Goal: Task Accomplishment & Management: Complete application form

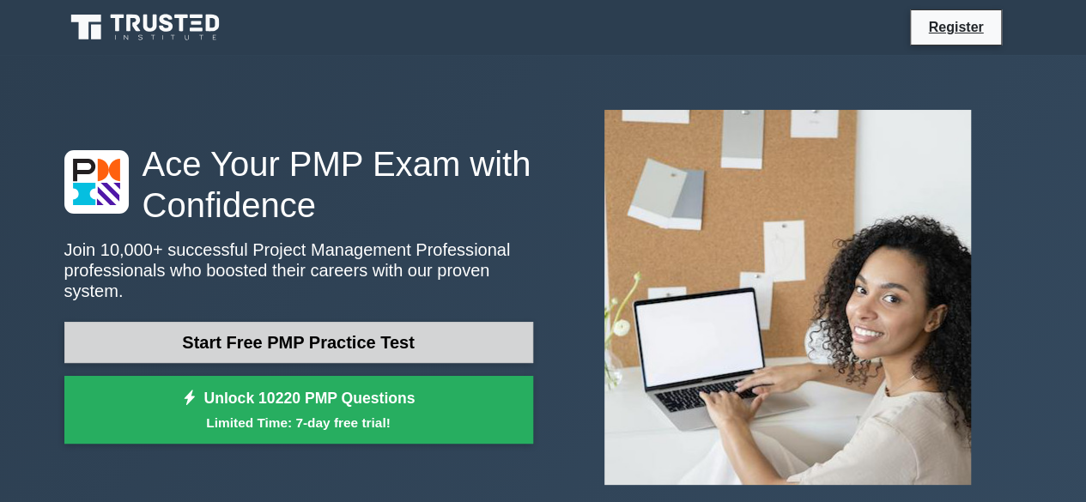
click at [428, 348] on link "Start Free PMP Practice Test" at bounding box center [298, 342] width 469 height 41
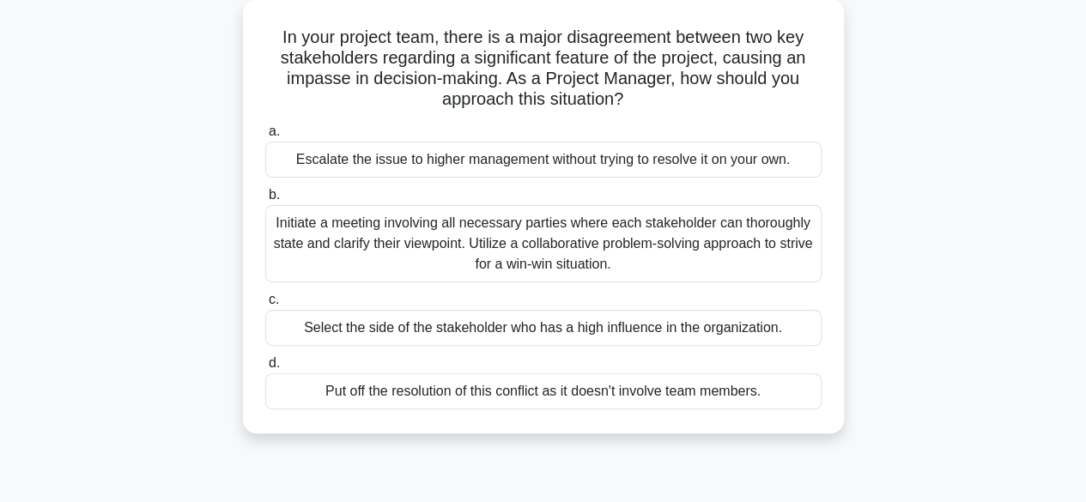
scroll to position [96, 0]
click at [501, 253] on div "Initiate a meeting involving all necessary parties where each stakeholder can t…" at bounding box center [543, 244] width 556 height 77
click at [265, 202] on input "b. Initiate a meeting involving all necessary parties where each stakeholder ca…" at bounding box center [265, 196] width 0 height 11
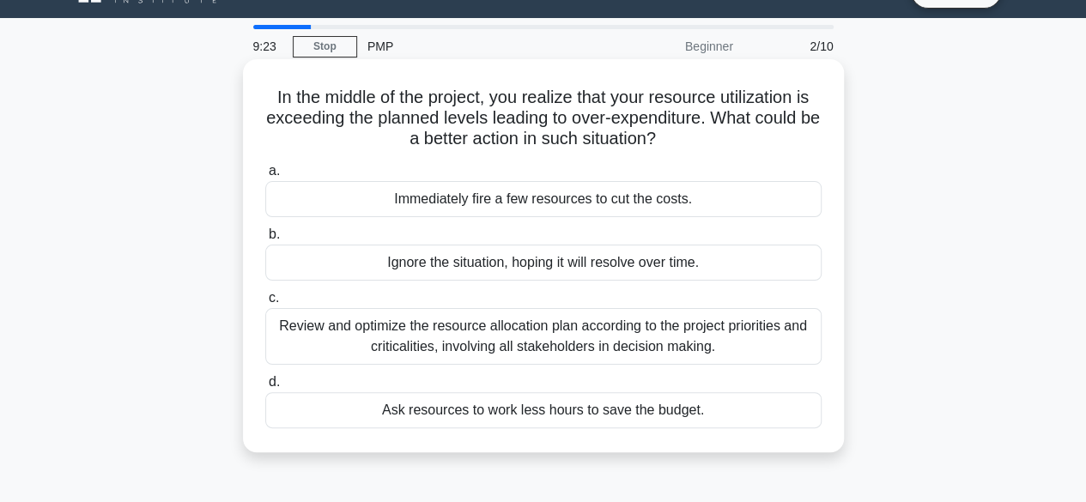
scroll to position [33, 0]
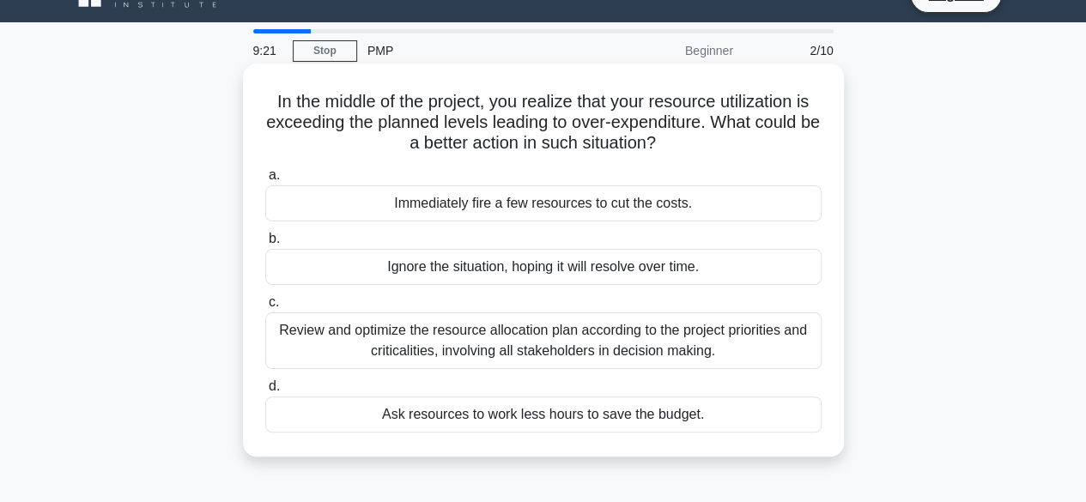
click at [517, 344] on div "Review and optimize the resource allocation plan according to the project prior…" at bounding box center [543, 340] width 556 height 57
click at [265, 308] on input "c. Review and optimize the resource allocation plan according to the project pr…" at bounding box center [265, 302] width 0 height 11
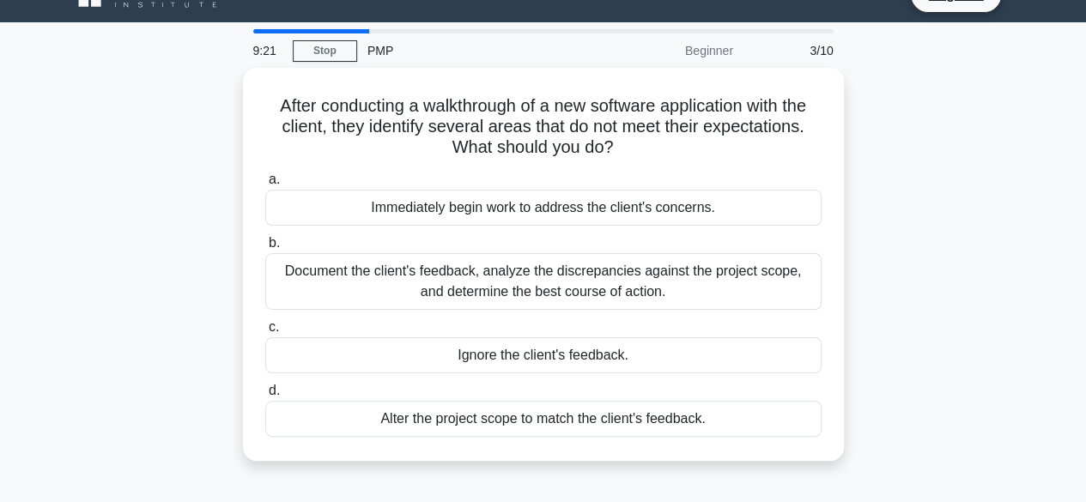
scroll to position [0, 0]
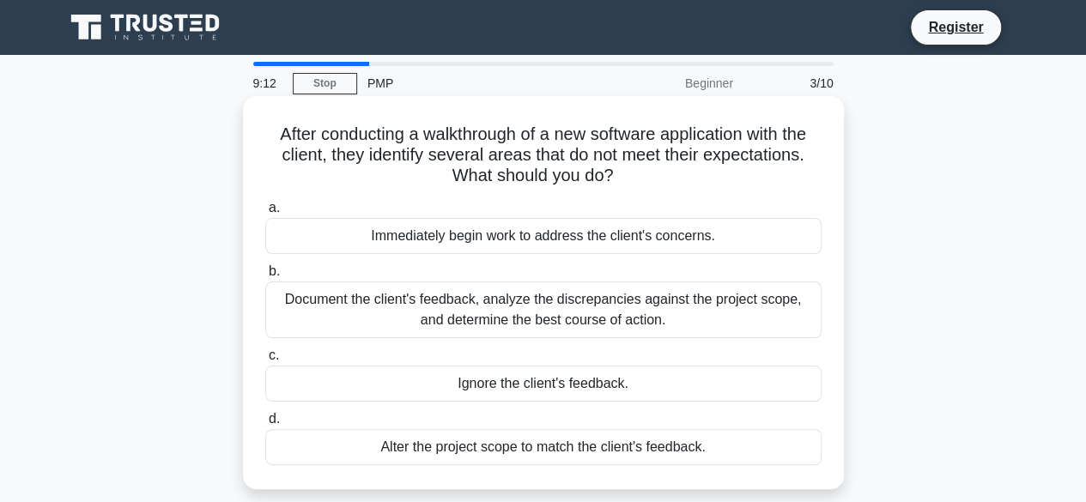
click at [409, 321] on div "Document the client's feedback, analyze the discrepancies against the project s…" at bounding box center [543, 309] width 556 height 57
click at [265, 277] on input "b. Document the client's feedback, analyze the discrepancies against the projec…" at bounding box center [265, 271] width 0 height 11
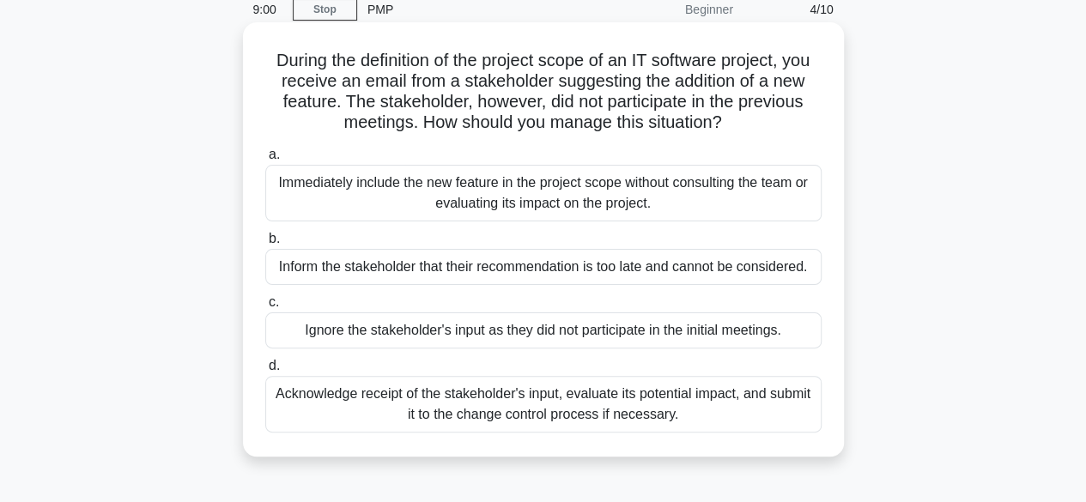
click at [474, 413] on div "Acknowledge receipt of the stakeholder's input, evaluate its potential impact, …" at bounding box center [543, 404] width 556 height 57
click at [265, 372] on input "d. Acknowledge receipt of the stakeholder's input, evaluate its potential impac…" at bounding box center [265, 365] width 0 height 11
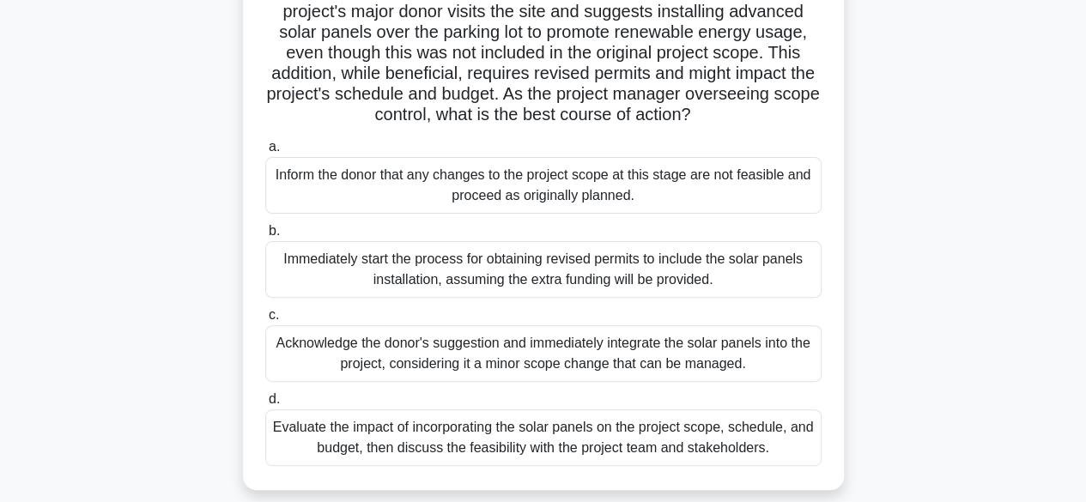
scroll to position [144, 0]
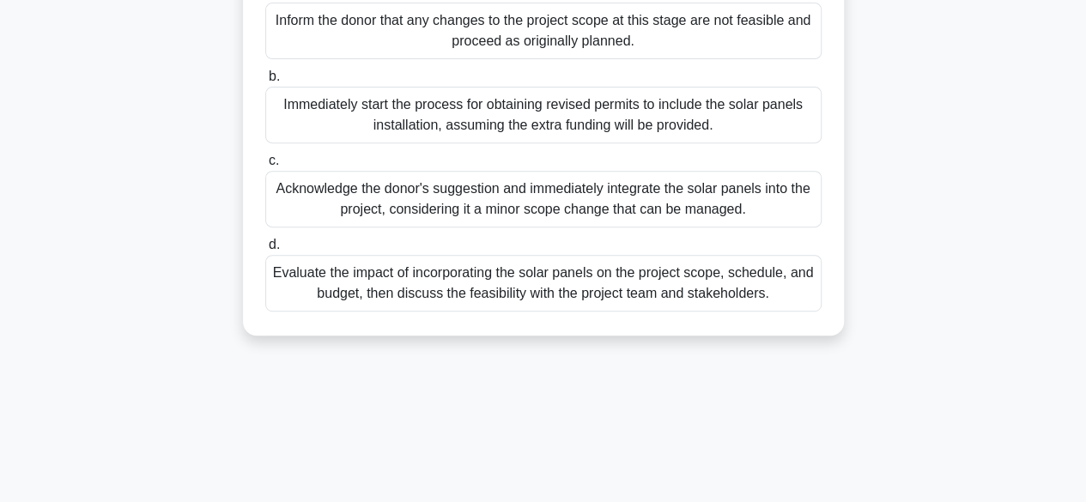
click at [473, 312] on div "Evaluate the impact of incorporating the solar panels on the project scope, sch…" at bounding box center [543, 283] width 556 height 57
click at [265, 251] on input "d. Evaluate the impact of incorporating the solar panels on the project scope, …" at bounding box center [265, 244] width 0 height 11
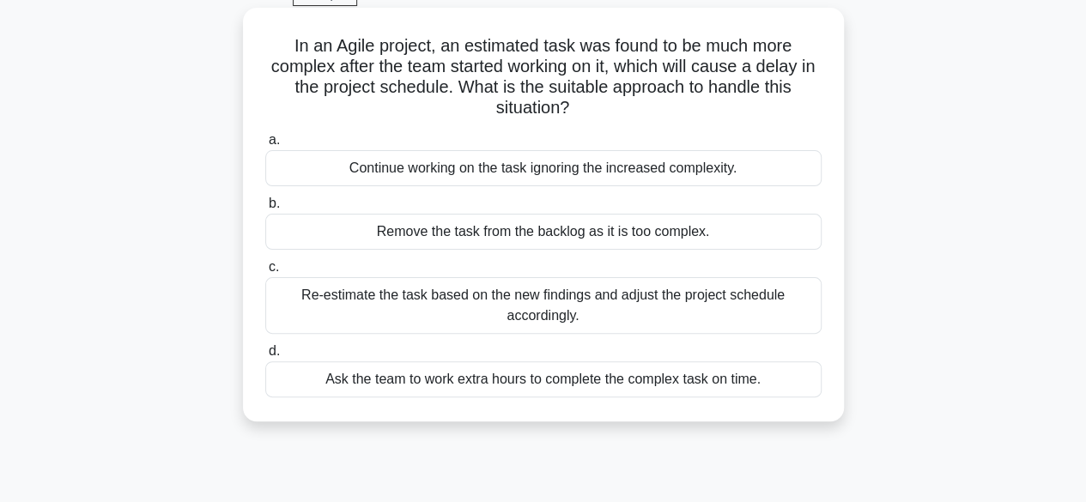
scroll to position [89, 0]
click at [451, 309] on div "Re-estimate the task based on the new findings and adjust the project schedule …" at bounding box center [543, 304] width 556 height 57
click at [265, 272] on input "c. Re-estimate the task based on the new findings and adjust the project schedu…" at bounding box center [265, 266] width 0 height 11
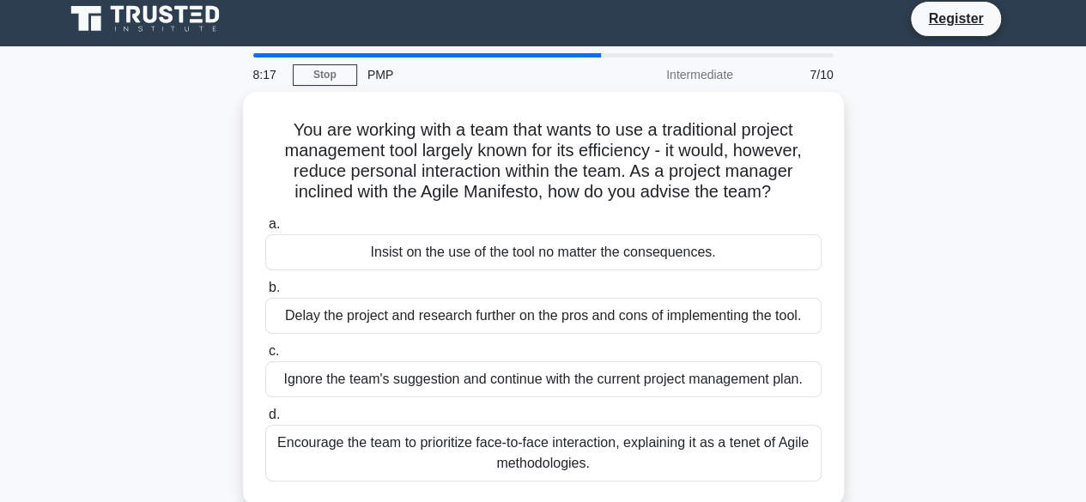
scroll to position [0, 0]
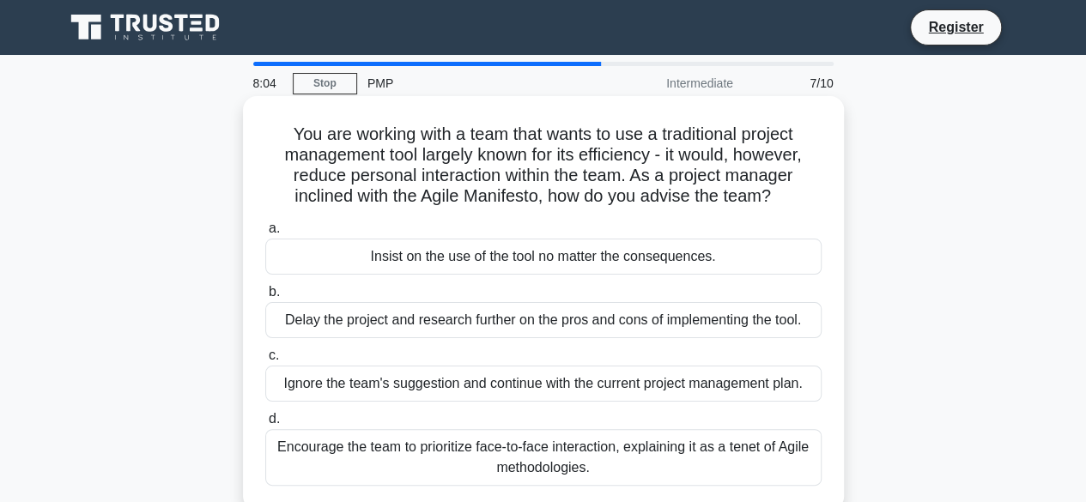
click at [426, 462] on div "Encourage the team to prioritize face-to-face interaction, explaining it as a t…" at bounding box center [543, 457] width 556 height 57
click at [265, 425] on input "d. Encourage the team to prioritize face-to-face interaction, explaining it as …" at bounding box center [265, 419] width 0 height 11
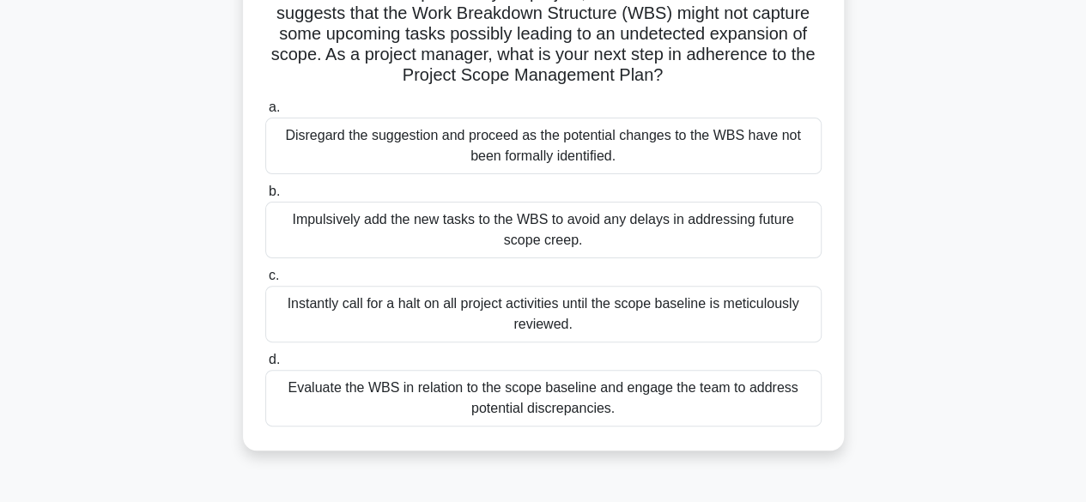
scroll to position [142, 0]
click at [379, 390] on div "Evaluate the WBS in relation to the scope baseline and engage the team to addre…" at bounding box center [543, 397] width 556 height 57
click at [265, 365] on input "d. Evaluate the WBS in relation to the scope baseline and engage the team to ad…" at bounding box center [265, 359] width 0 height 11
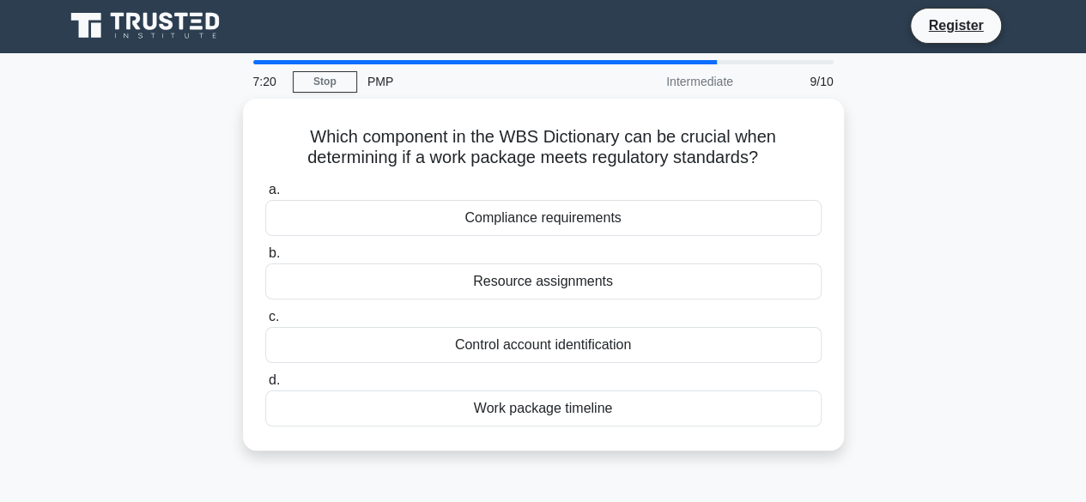
scroll to position [0, 0]
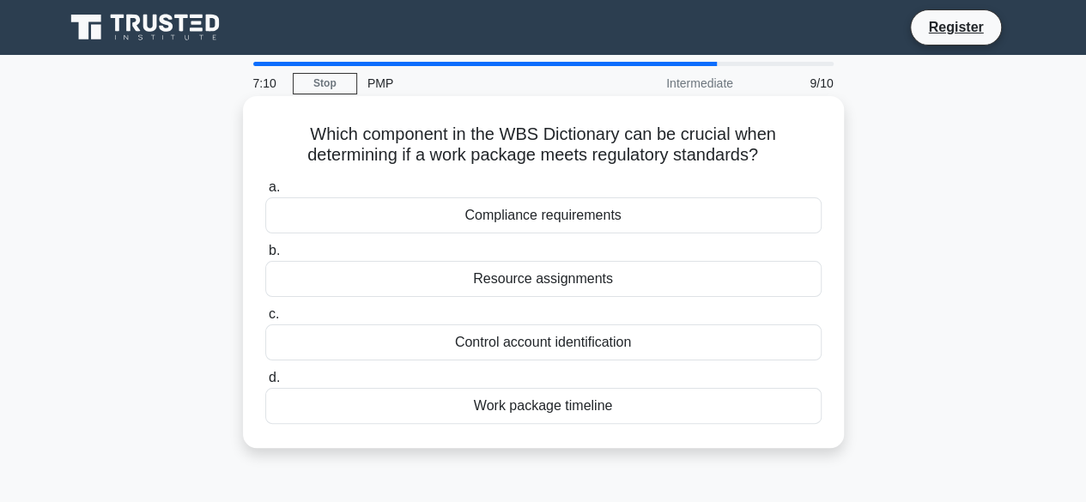
click at [528, 222] on div "Compliance requirements" at bounding box center [543, 215] width 556 height 36
click at [265, 193] on input "a. Compliance requirements" at bounding box center [265, 187] width 0 height 11
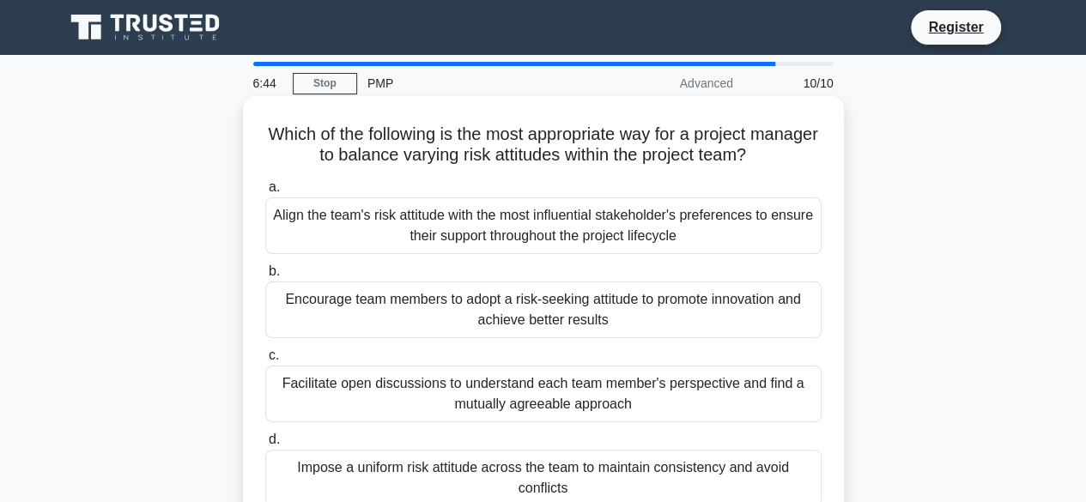
click at [532, 328] on div "Encourage team members to adopt a risk-seeking attitude to promote innovation a…" at bounding box center [543, 309] width 556 height 57
click at [265, 277] on input "b. Encourage team members to adopt a risk-seeking attitude to promote innovatio…" at bounding box center [265, 271] width 0 height 11
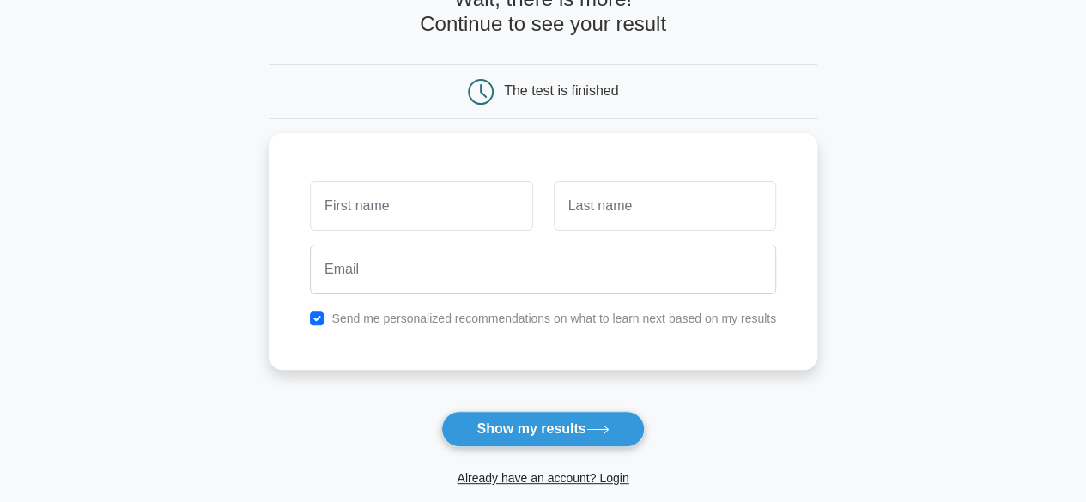
scroll to position [110, 0]
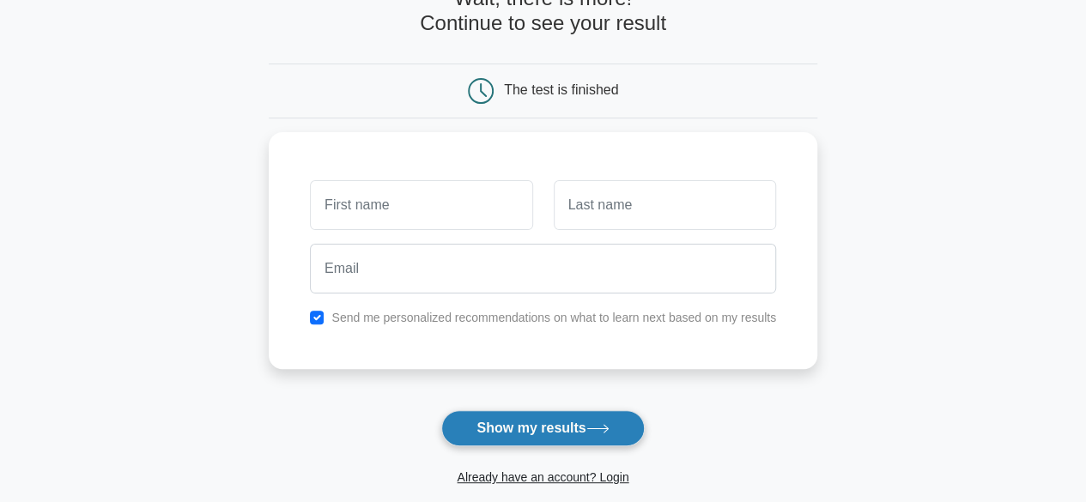
click at [572, 439] on button "Show my results" at bounding box center [542, 428] width 203 height 36
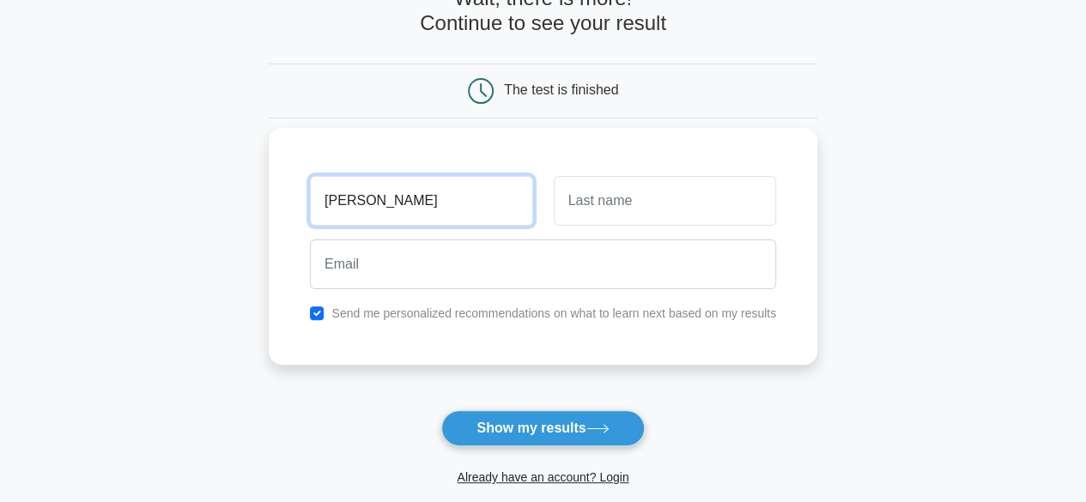
type input "Saranya"
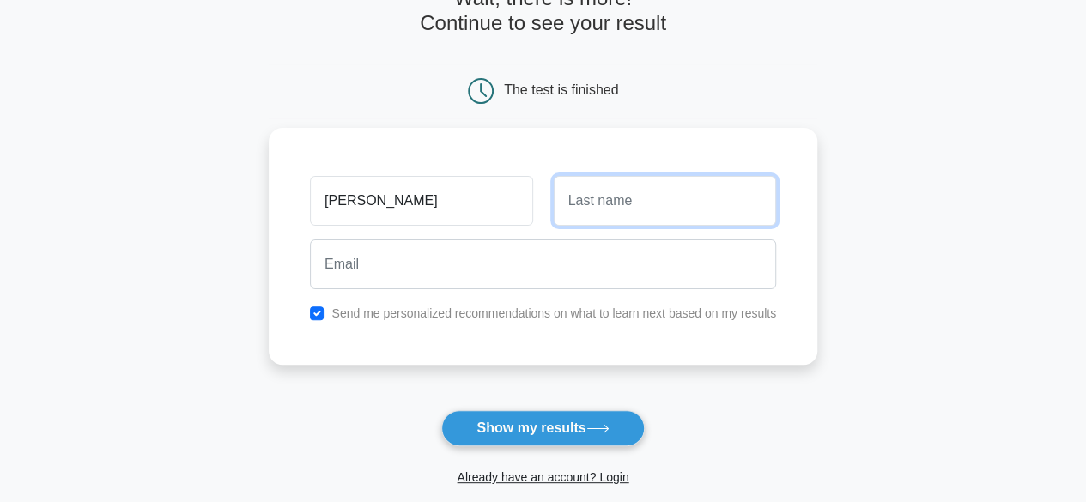
click at [638, 200] on input "text" at bounding box center [665, 201] width 222 height 50
type input "Prasanna"
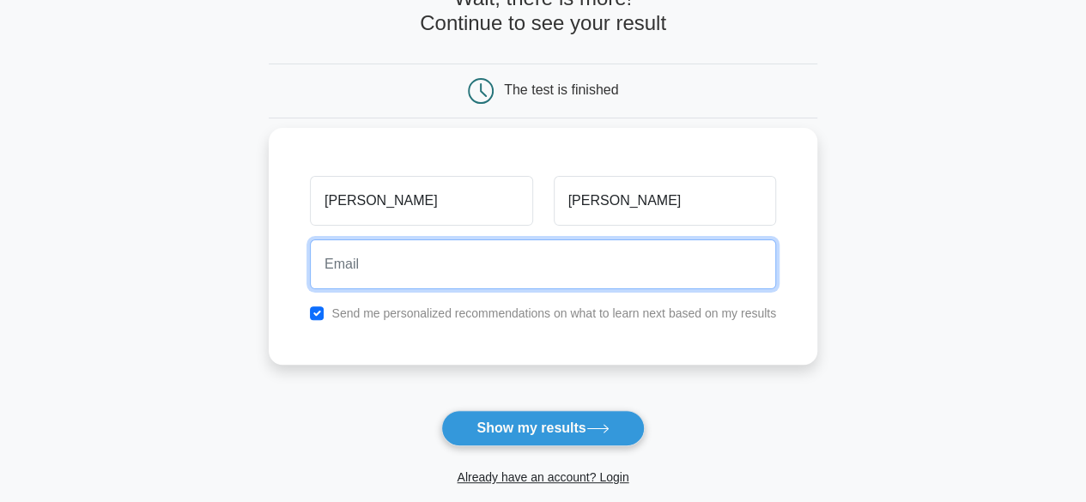
click at [592, 269] on input "email" at bounding box center [543, 264] width 466 height 50
type input "saran.mohanraj@gmail.com"
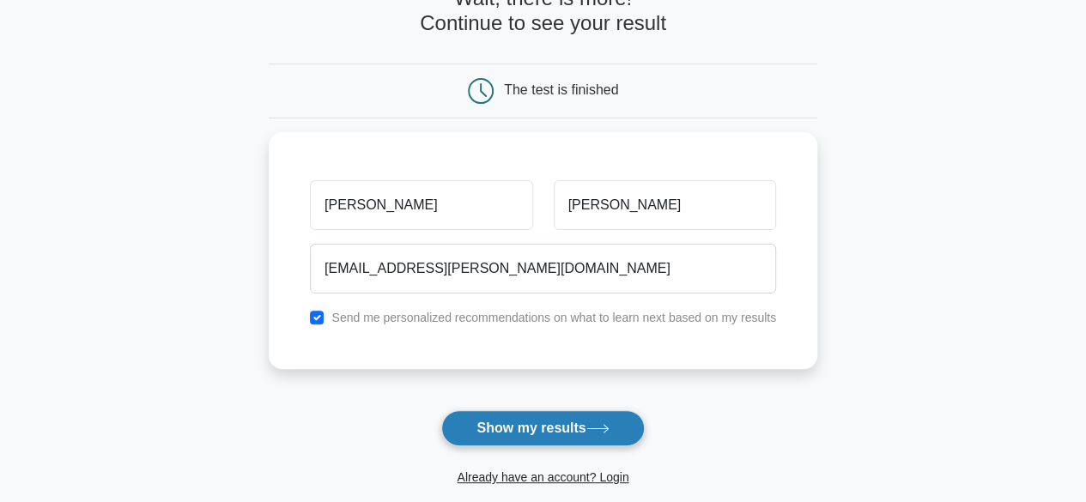
click at [529, 429] on button "Show my results" at bounding box center [542, 428] width 203 height 36
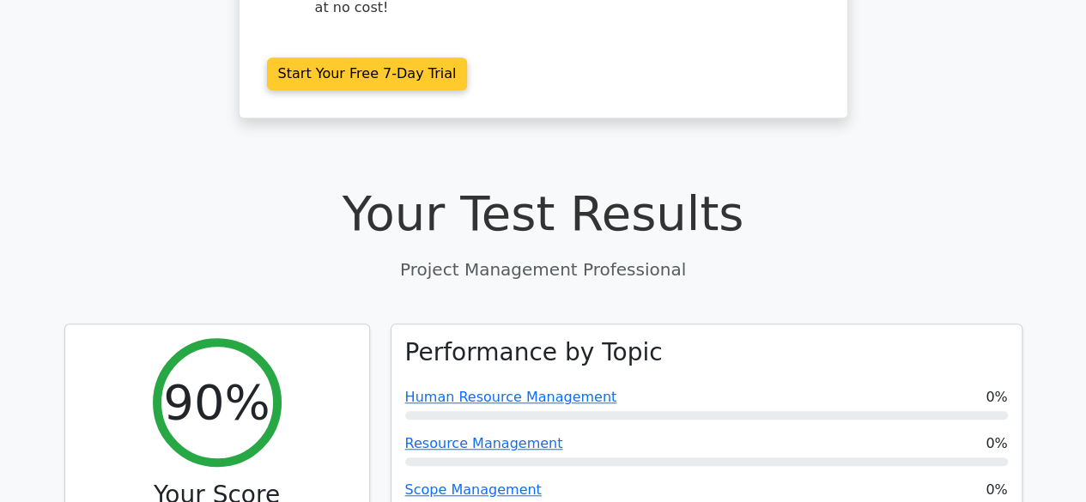
scroll to position [452, 0]
